Goal: Find specific page/section: Locate a particular part of the current website

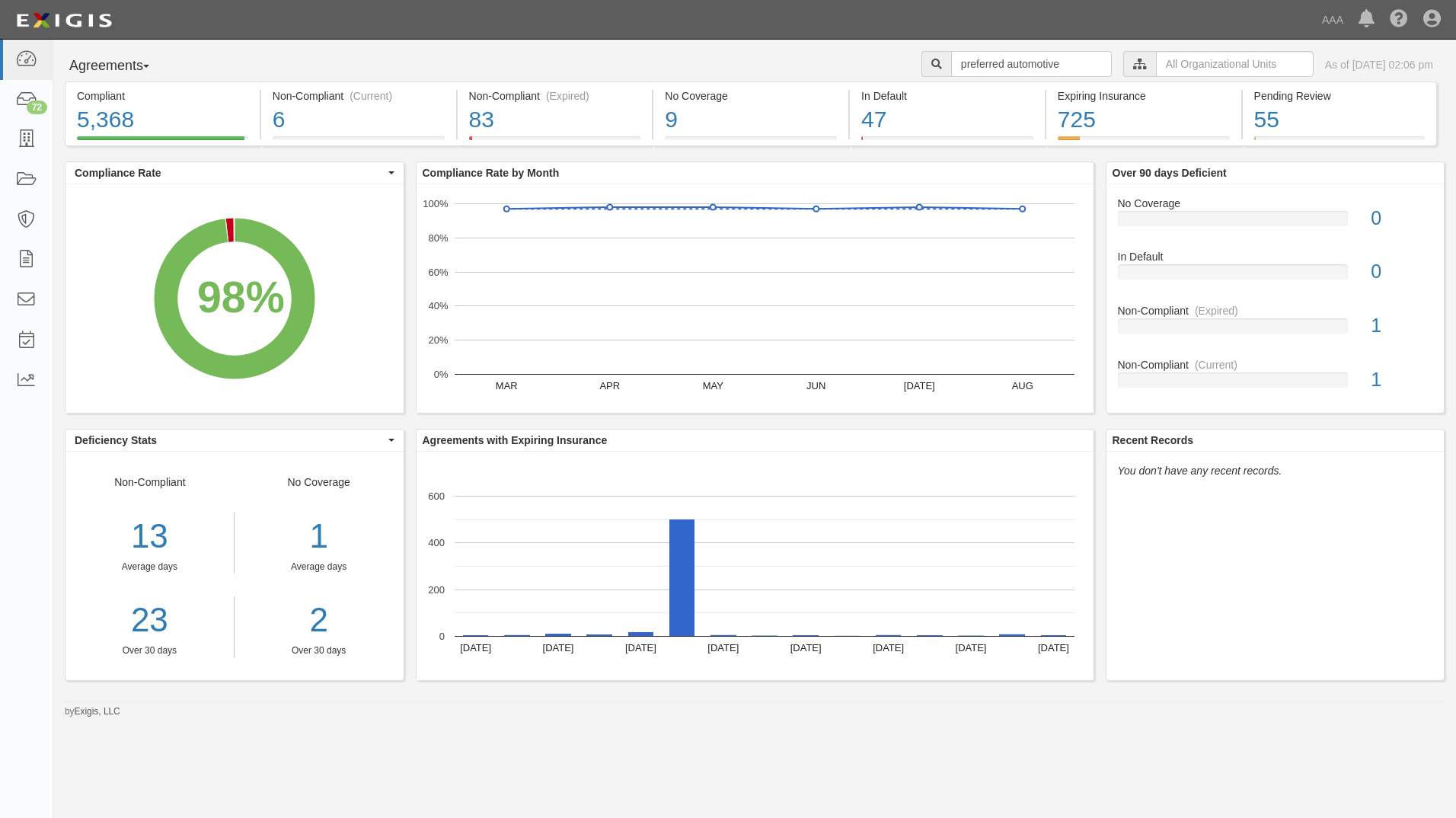
type input "preferred automotive"
click at [922, 55] on div at bounding box center [936, 64] width 30 height 26
click at [931, 64] on icon at bounding box center [936, 64] width 11 height 11
click at [151, 545] on div "13" at bounding box center [149, 536] width 168 height 48
click at [30, 306] on icon at bounding box center [26, 300] width 21 height 17
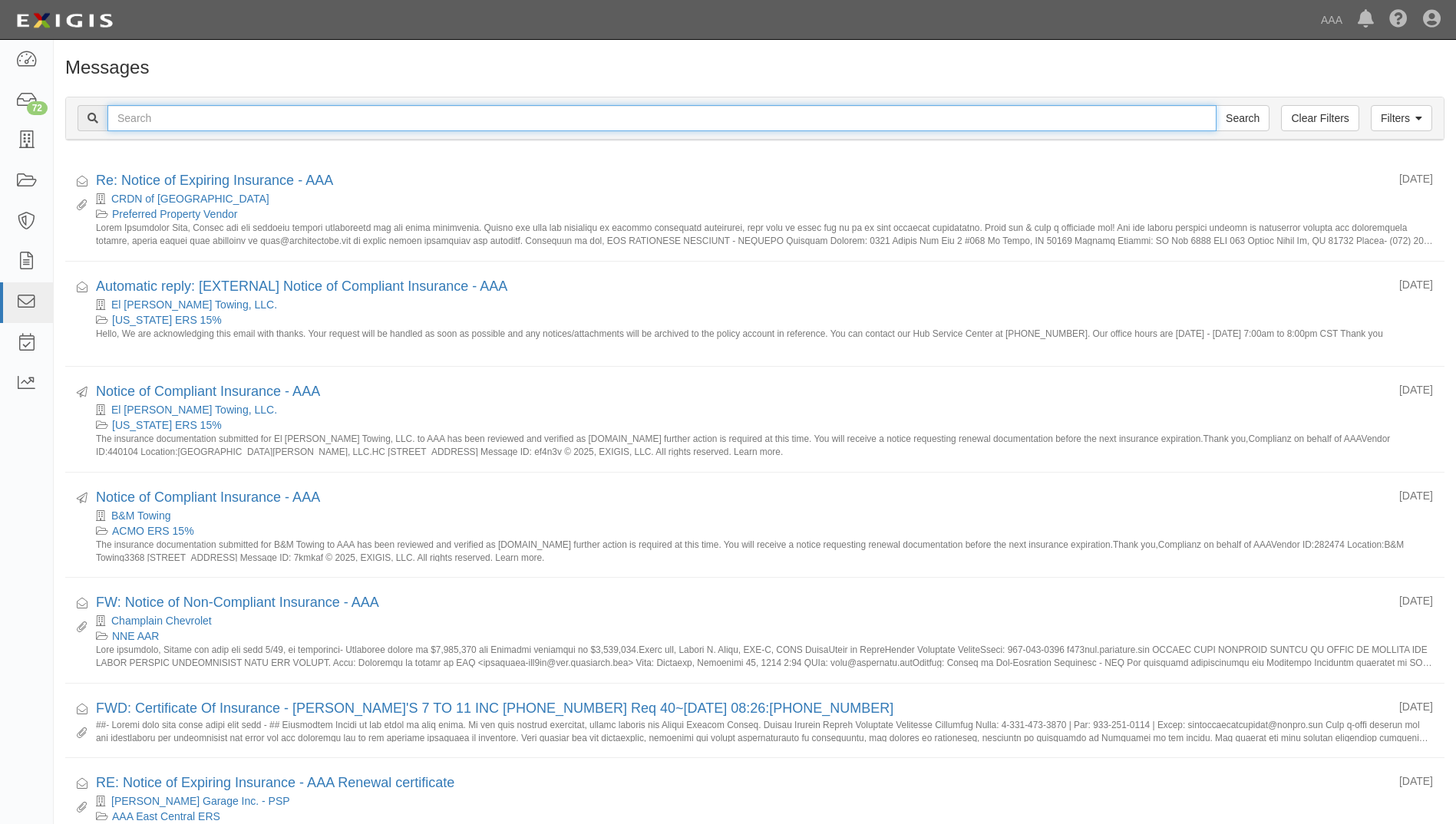
click at [151, 122] on input "text" at bounding box center [662, 117] width 1109 height 26
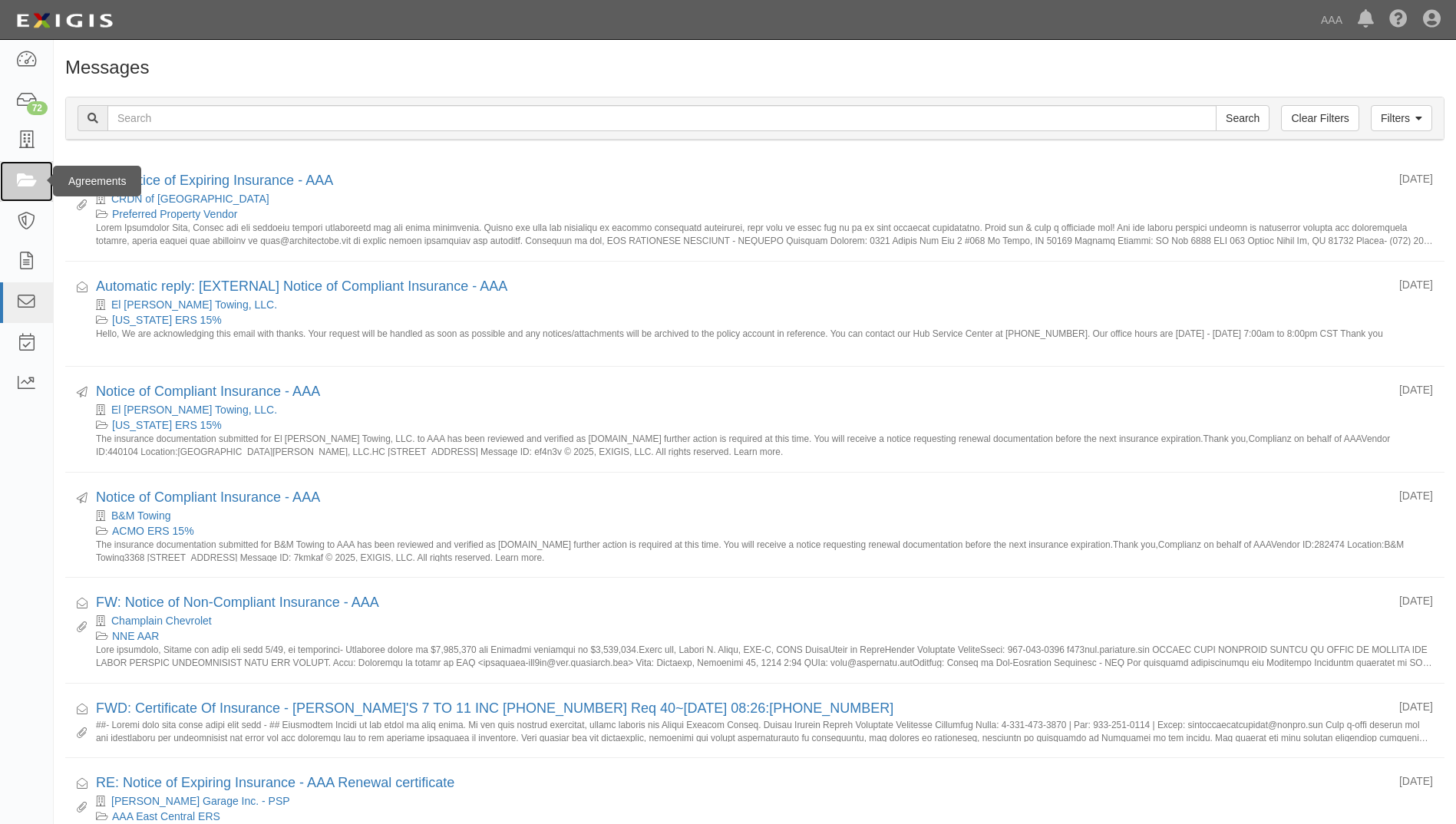
click at [23, 185] on icon at bounding box center [26, 181] width 22 height 18
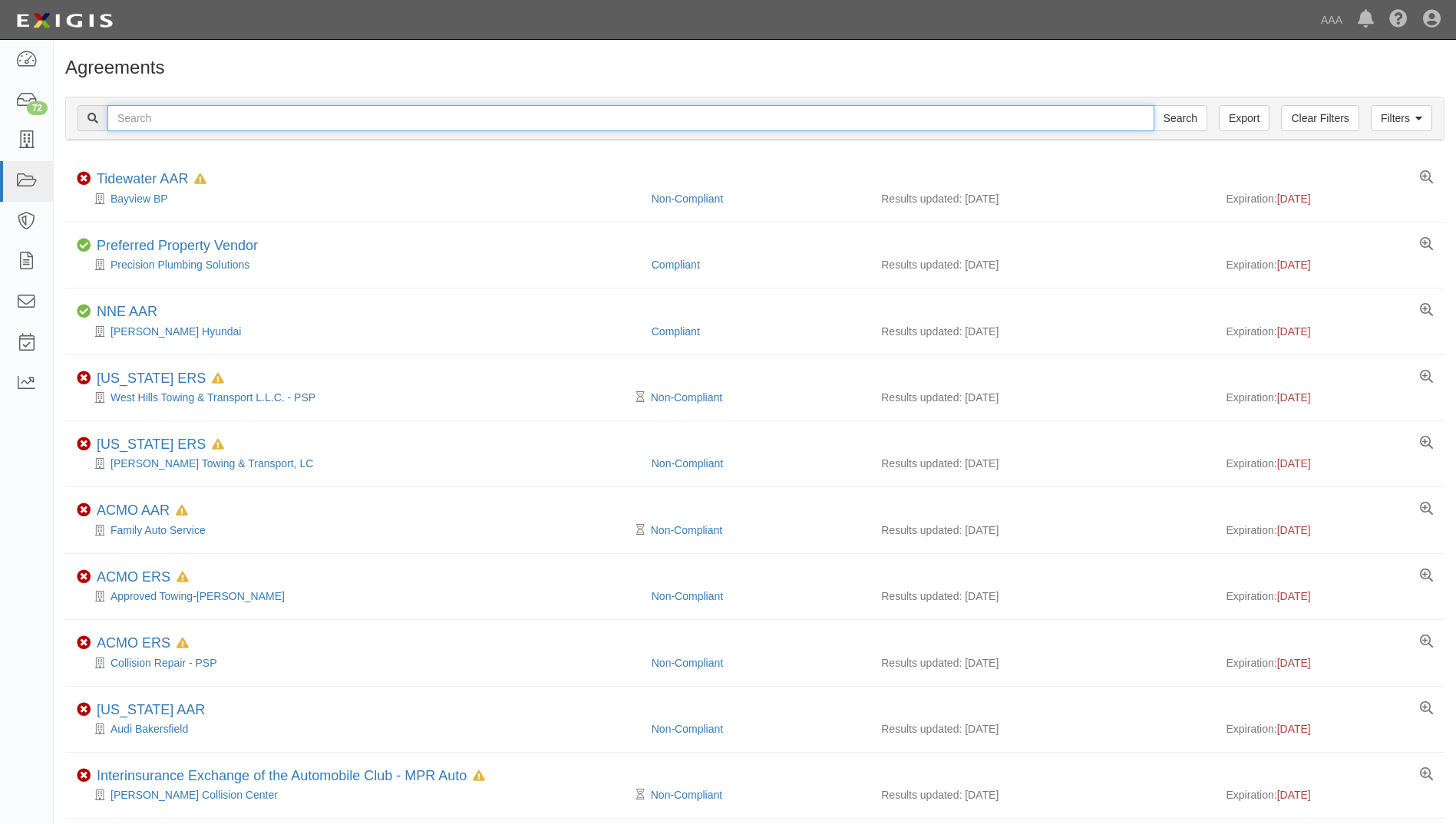
click at [301, 127] on input "text" at bounding box center [631, 117] width 1047 height 26
type input "preferred automotive"
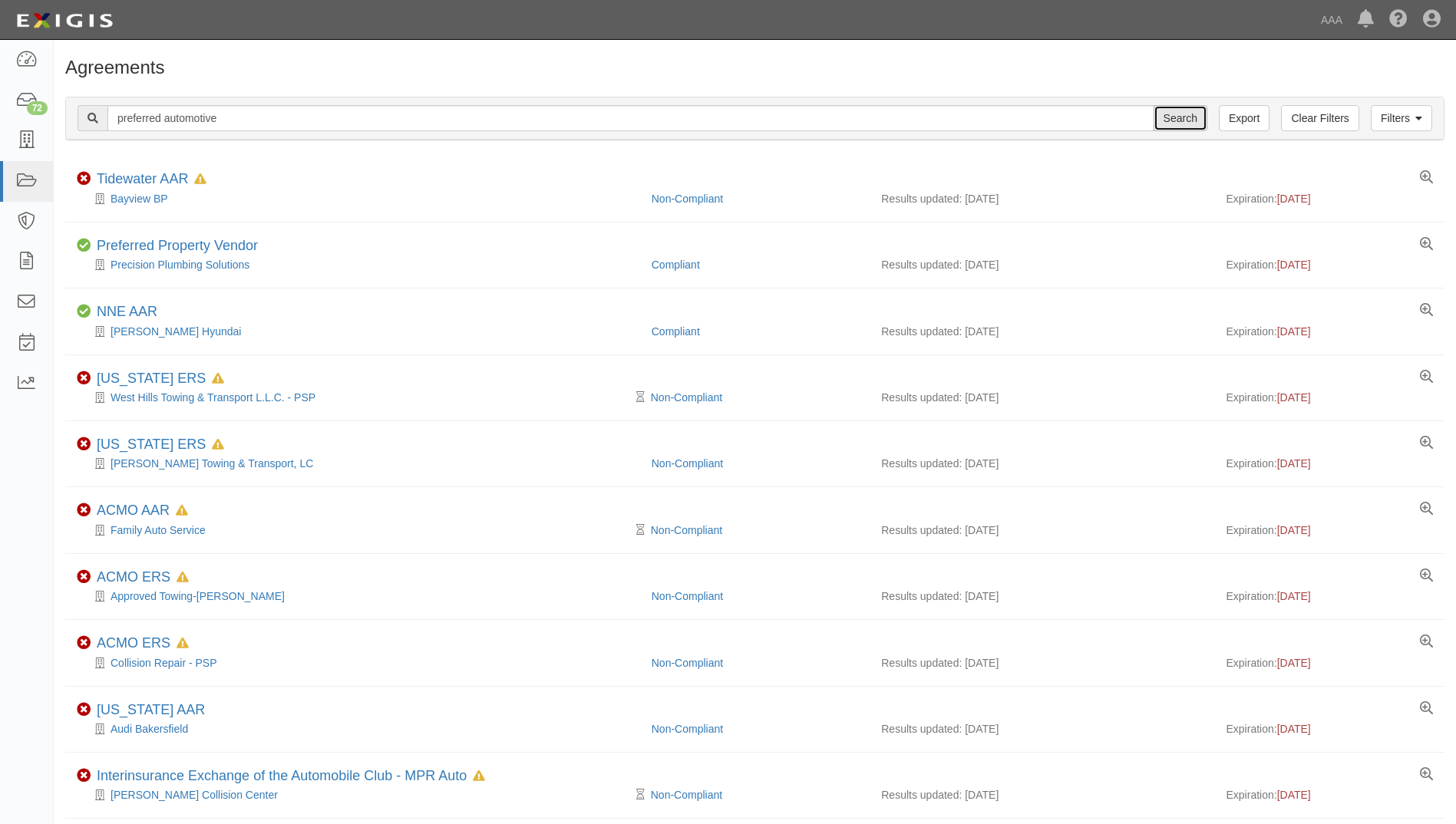
click at [1168, 120] on input "Search" at bounding box center [1180, 117] width 54 height 26
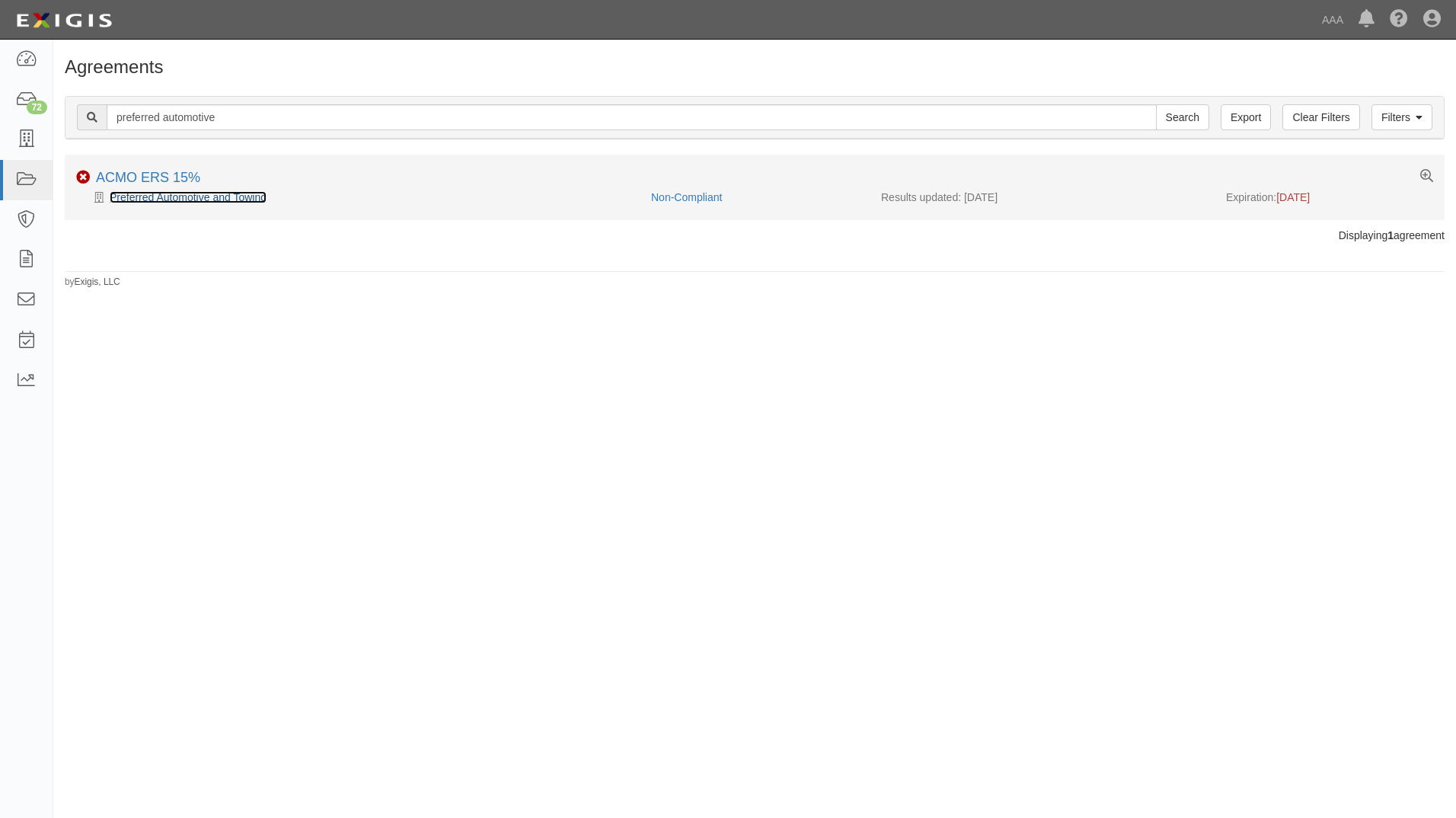
click at [235, 201] on link "Preferred Automotive and Towing" at bounding box center [188, 197] width 157 height 13
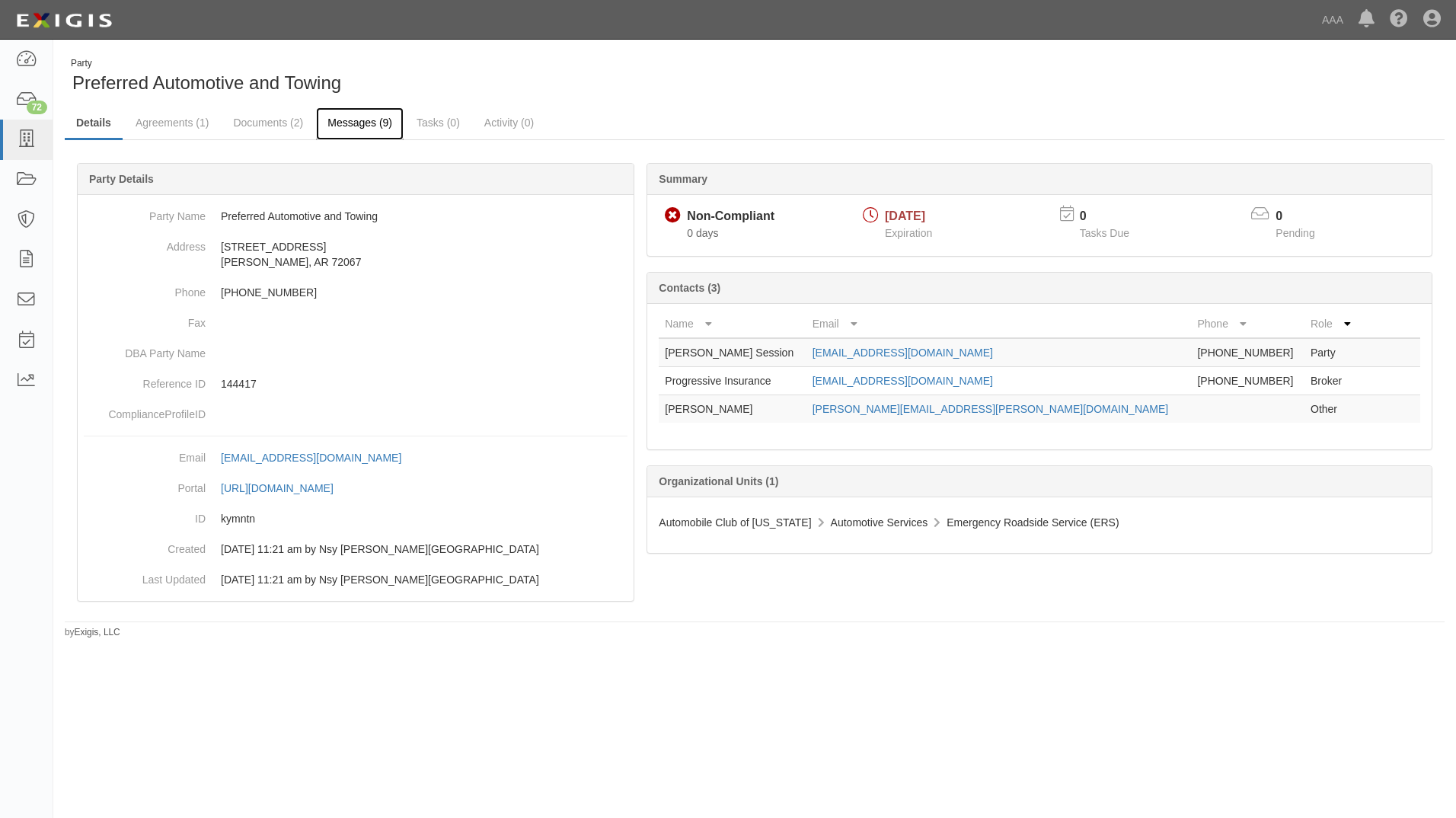
click at [357, 128] on link "Messages (9)" at bounding box center [359, 124] width 87 height 33
